Goal: Transaction & Acquisition: Purchase product/service

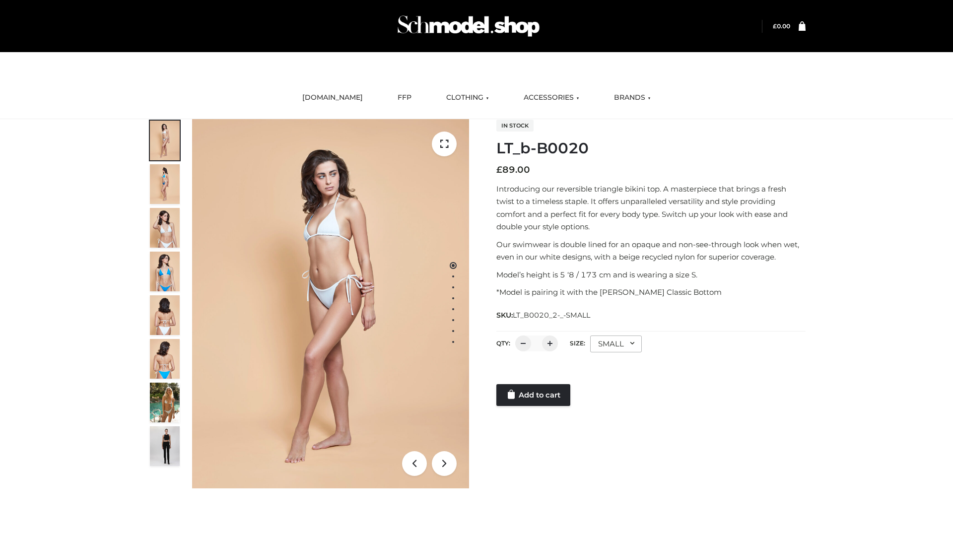
click at [534, 395] on link "Add to cart" at bounding box center [533, 395] width 74 height 22
